Goal: Find specific page/section: Find specific page/section

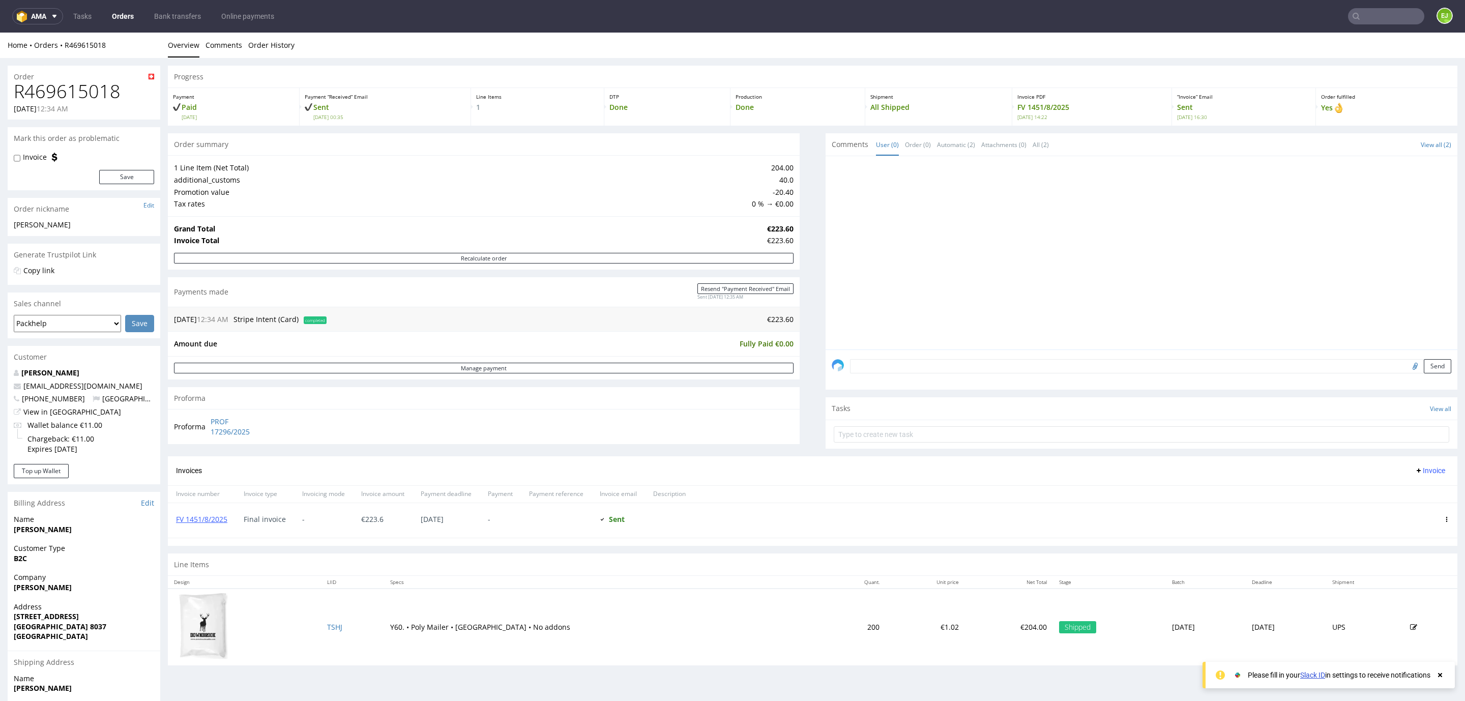
scroll to position [35, 0]
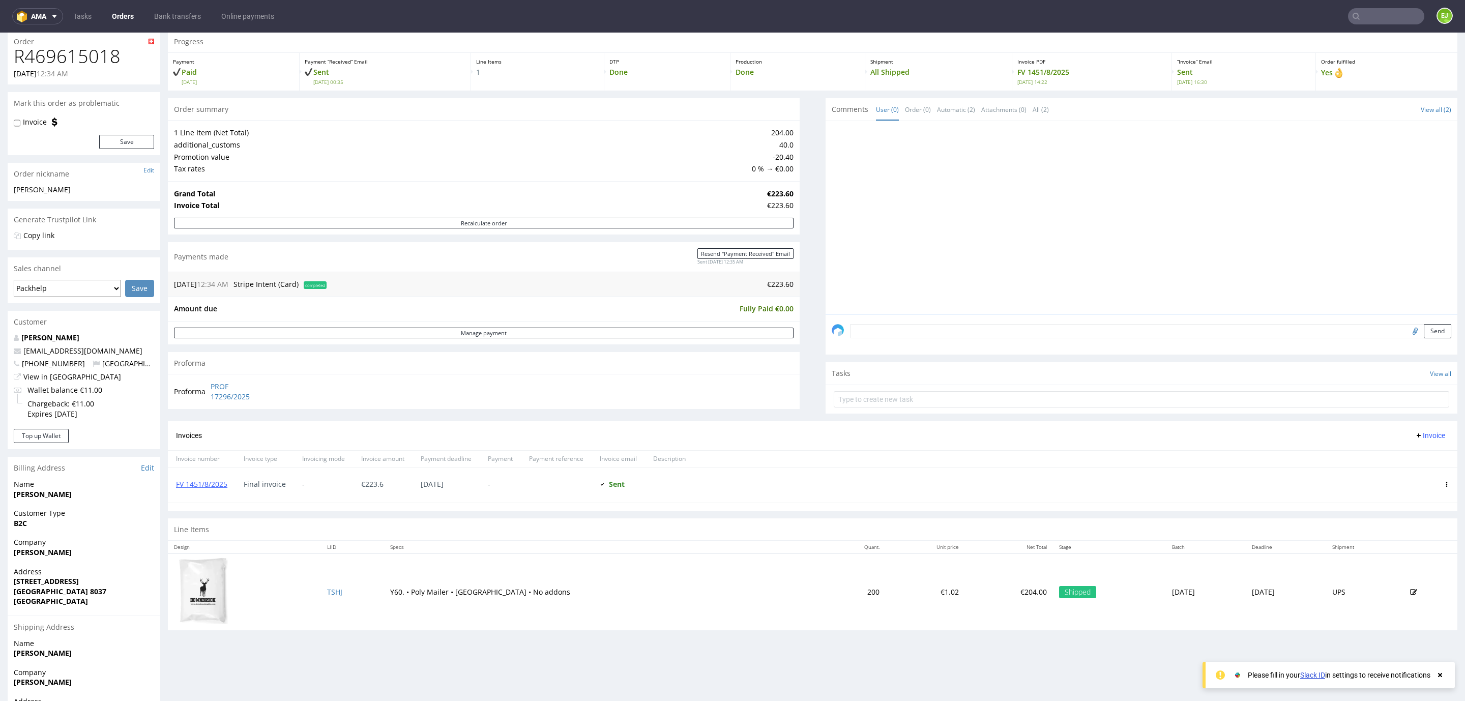
click at [1385, 20] on input "text" at bounding box center [1386, 16] width 76 height 16
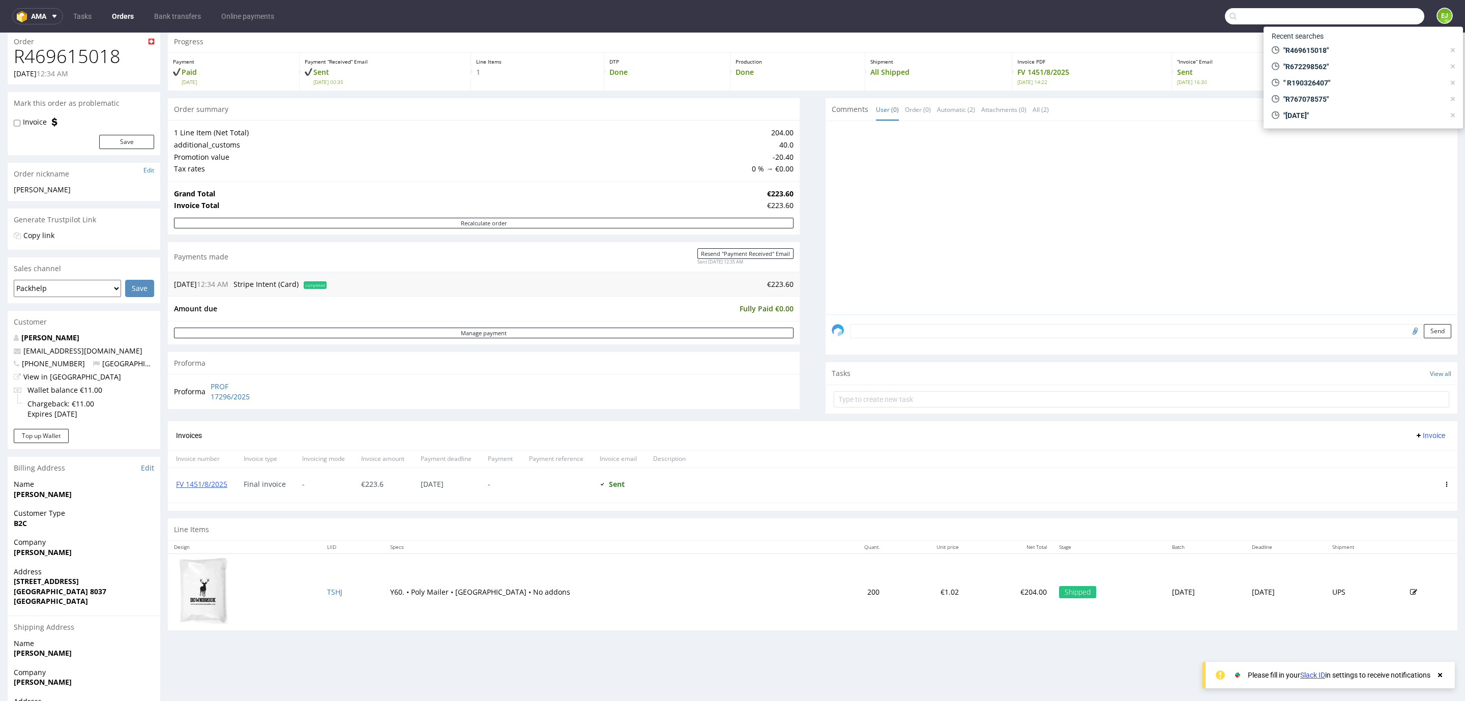
paste input "R713518038_IJTU"
type input "R713518038"
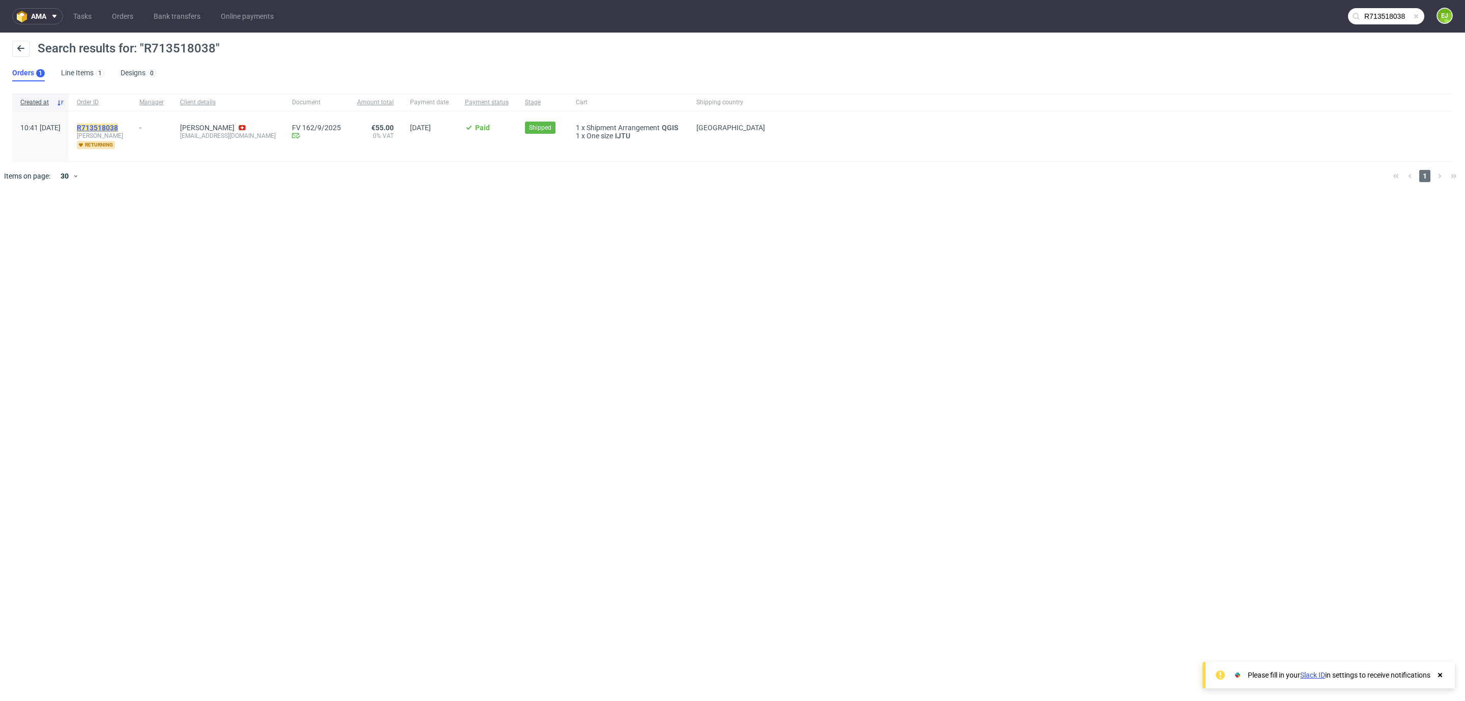
click at [118, 128] on mark "R713518038" at bounding box center [97, 128] width 41 height 8
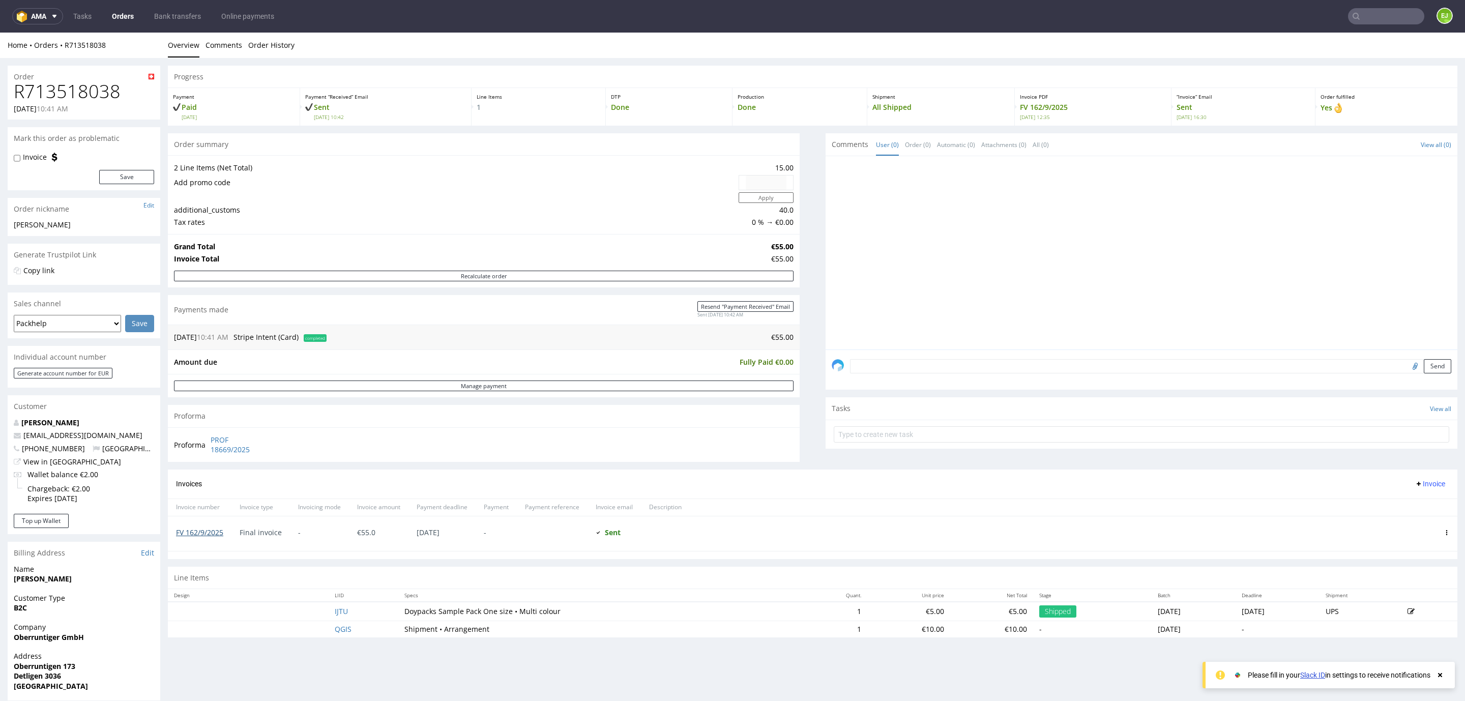
click at [197, 537] on link "FV 162/9/2025" at bounding box center [199, 532] width 47 height 10
